Goal: Find specific page/section: Find specific page/section

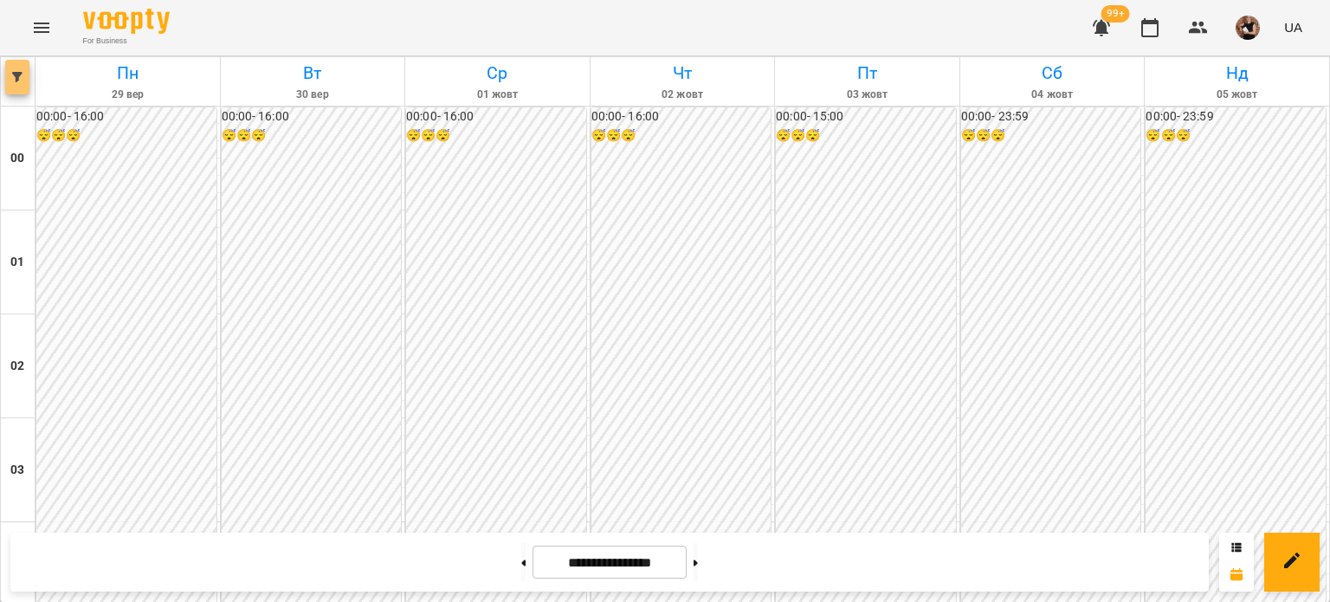
click at [29, 77] on span "button" at bounding box center [17, 77] width 24 height 10
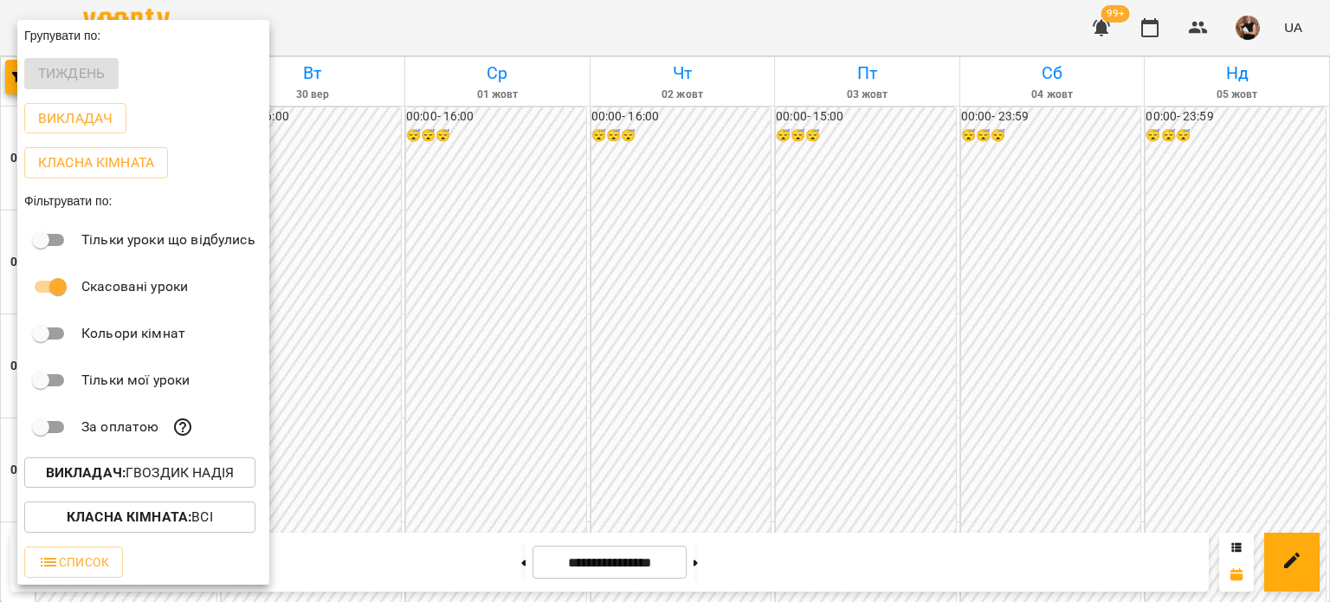
click at [123, 479] on b "Викладач :" at bounding box center [86, 472] width 80 height 16
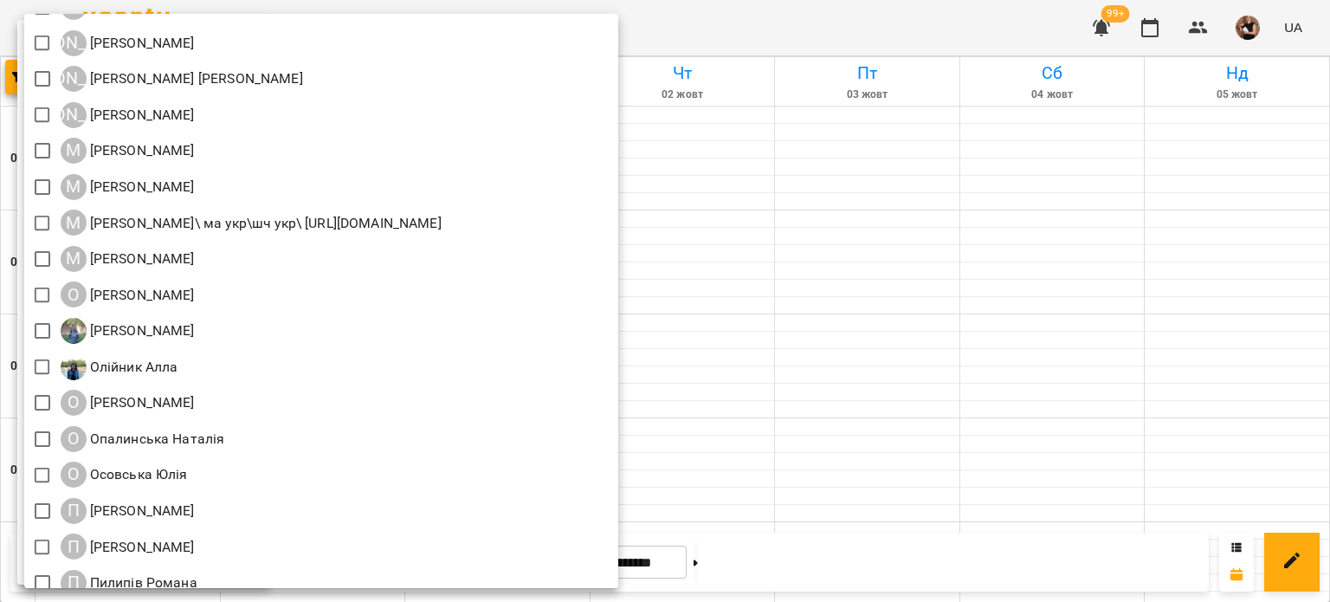
scroll to position [1399, 0]
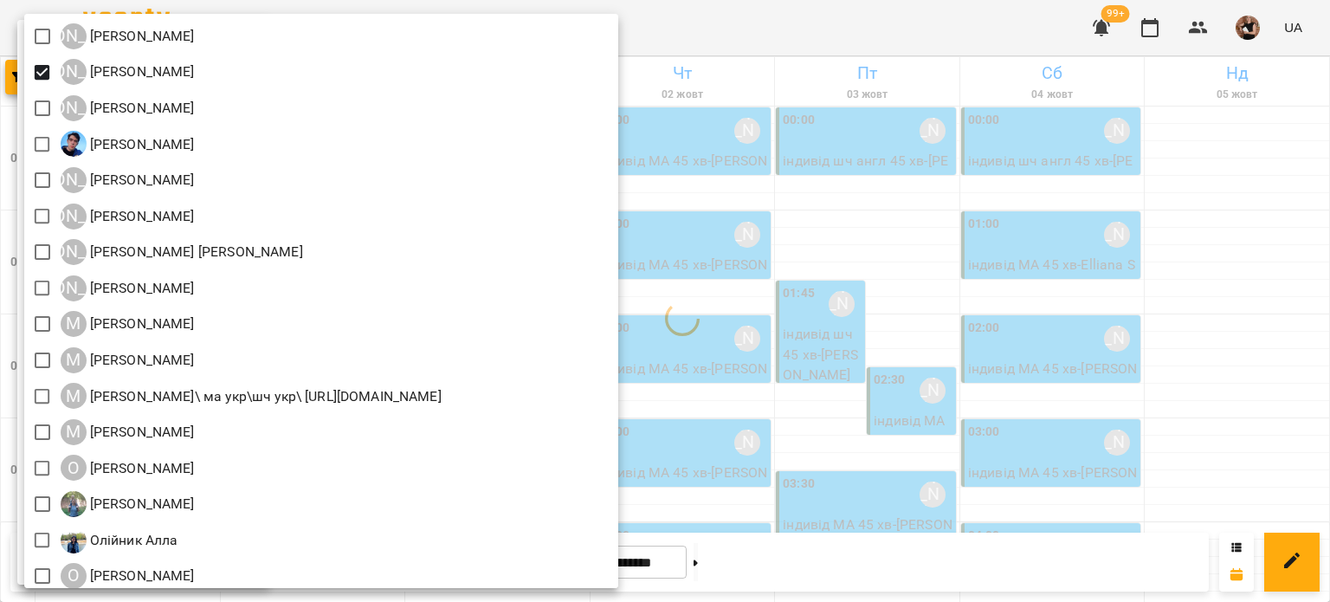
click at [1143, 287] on div at bounding box center [665, 301] width 1330 height 602
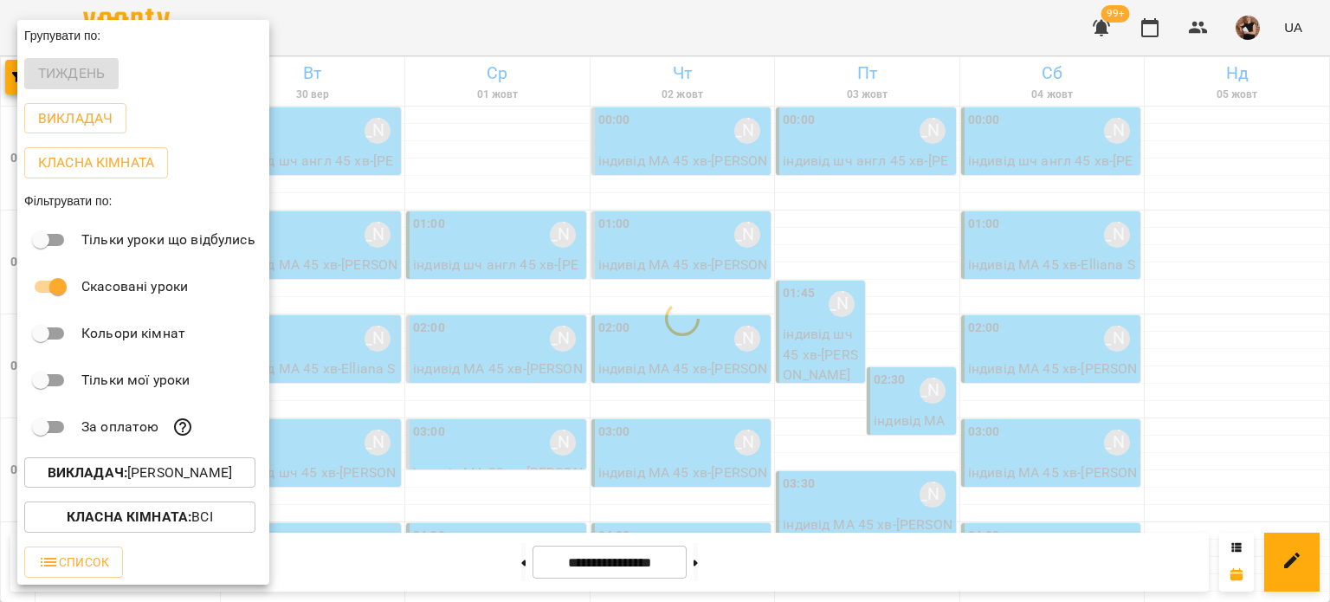
click at [1143, 287] on div "Всі ДТ [PERSON_NAME]\укр.мов\шч \ма\укр мова\математика [URL][DOMAIN_NAME] ДТ […" at bounding box center [665, 301] width 1330 height 602
click at [1256, 277] on div at bounding box center [665, 301] width 1330 height 602
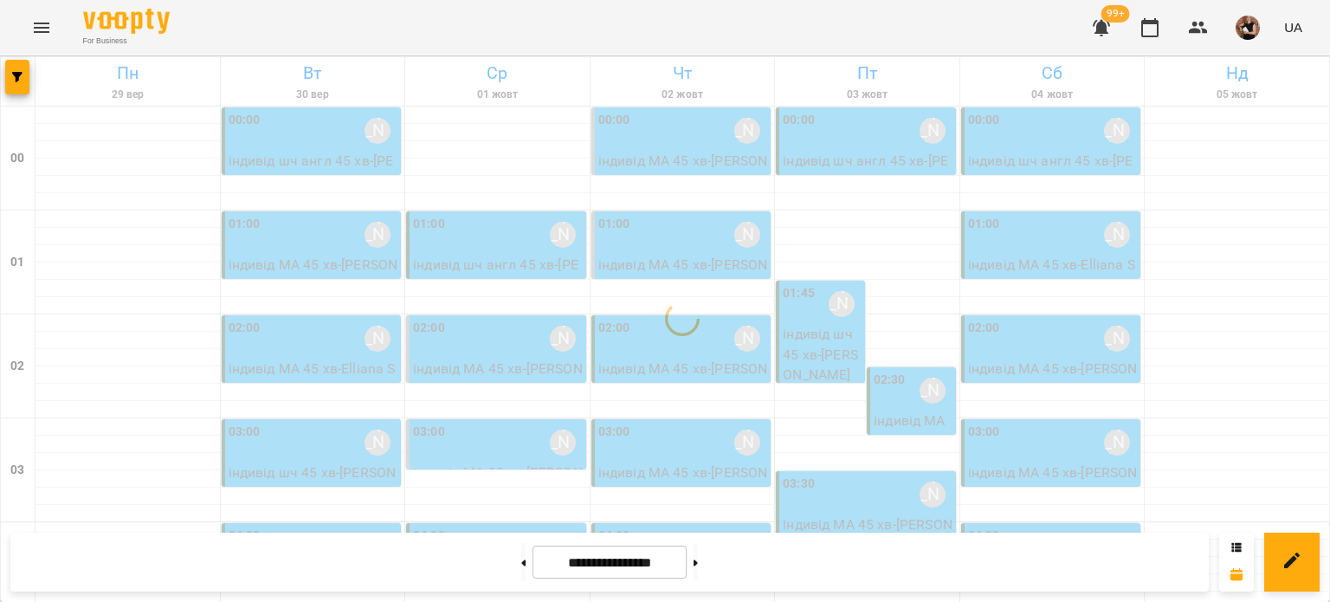
scroll to position [260, 0]
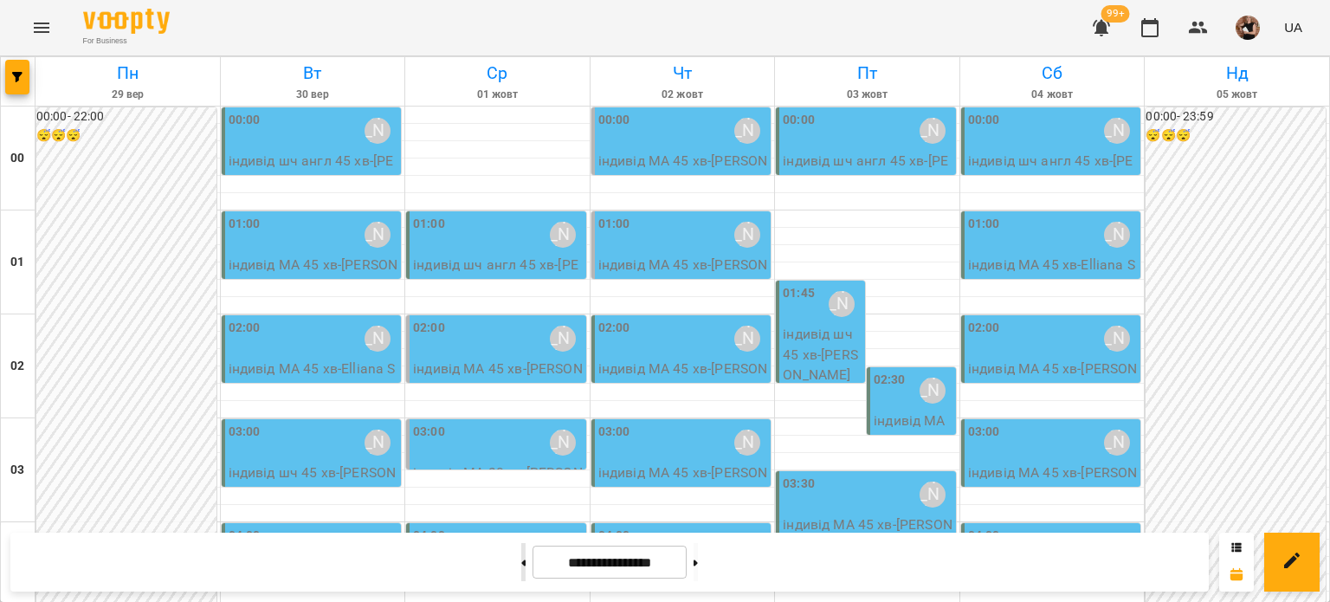
click at [521, 570] on button at bounding box center [523, 562] width 4 height 38
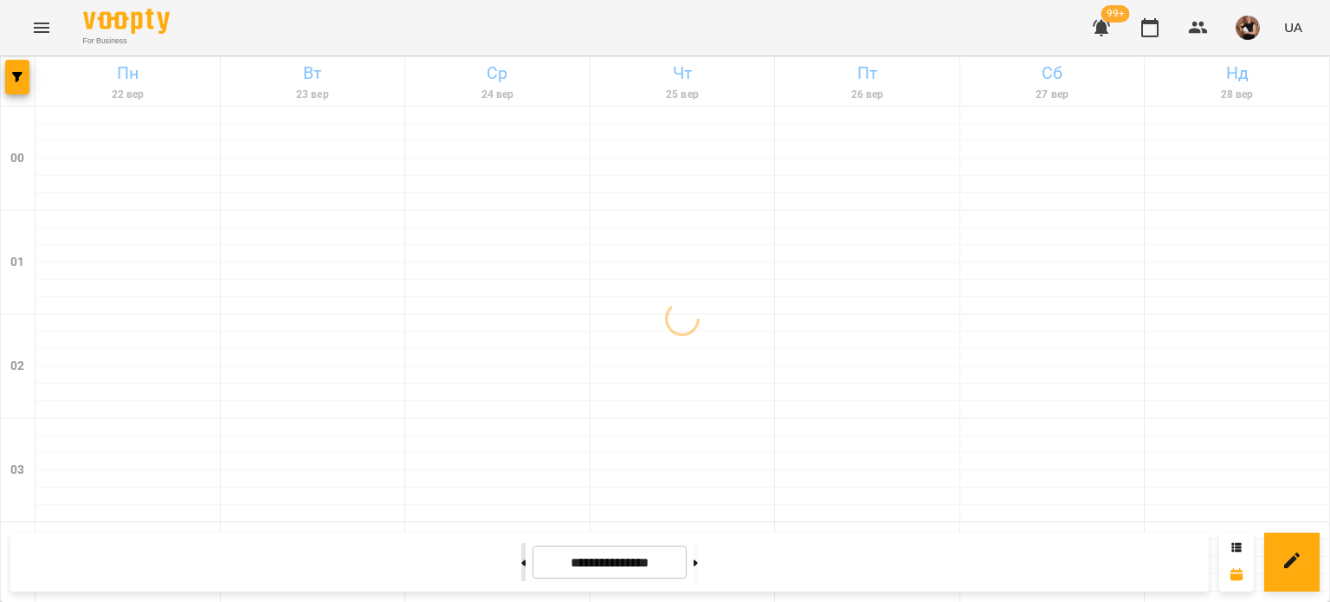
click at [521, 570] on button at bounding box center [523, 562] width 4 height 38
type input "**********"
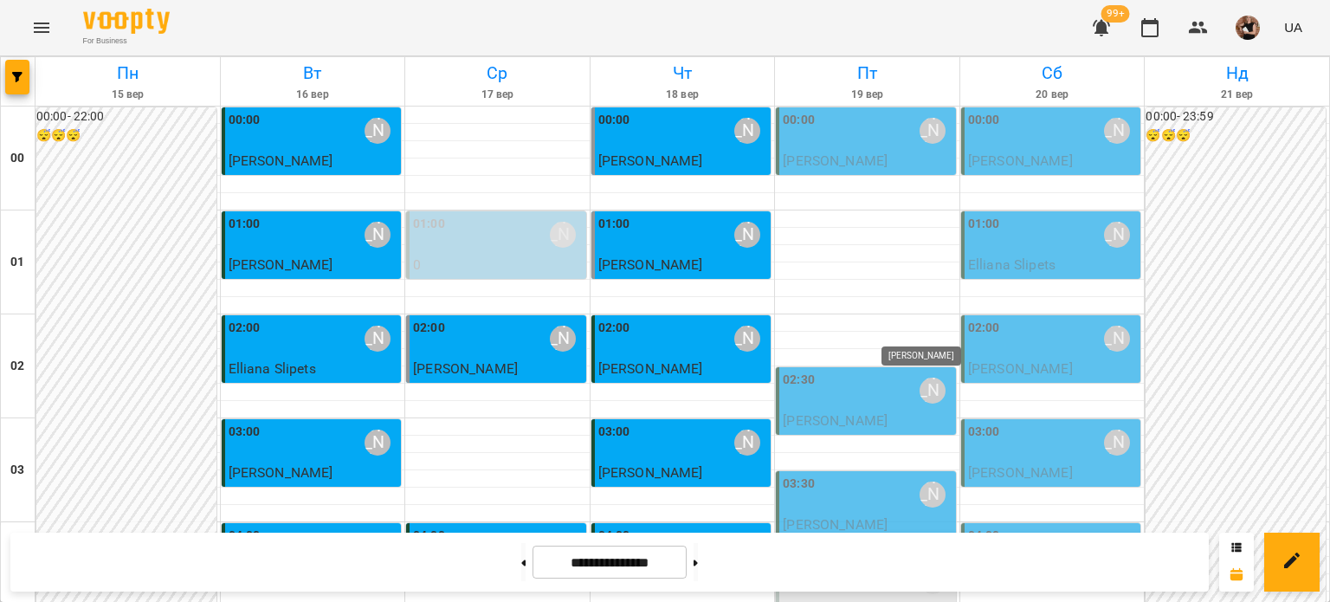
click at [919, 568] on div "[PERSON_NAME]" at bounding box center [932, 581] width 26 height 26
